Goal: Information Seeking & Learning: Find specific fact

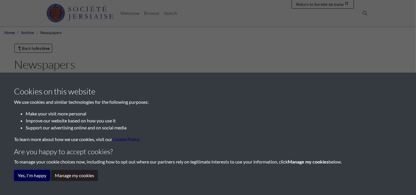
click at [38, 177] on button "Yes, I'm happy" at bounding box center [32, 175] width 36 height 11
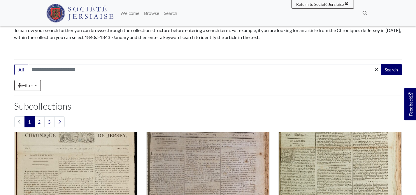
scroll to position [69, 0]
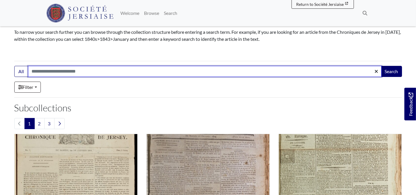
click at [89, 67] on input "Search:" at bounding box center [205, 71] width 354 height 11
type input "**********"
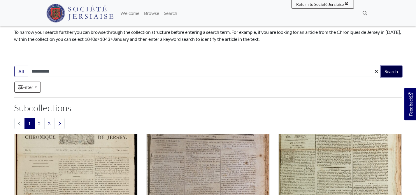
click at [387, 71] on button "Search" at bounding box center [391, 71] width 21 height 11
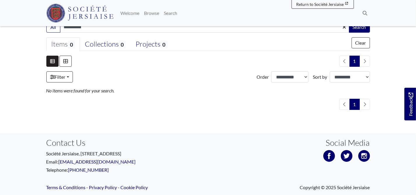
scroll to position [134, 0]
